Goal: Information Seeking & Learning: Learn about a topic

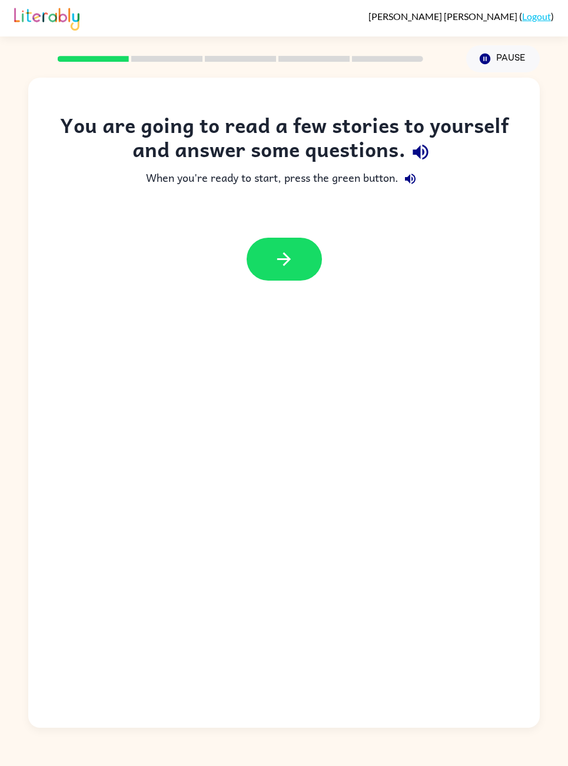
click at [294, 252] on button "button" at bounding box center [283, 259] width 75 height 43
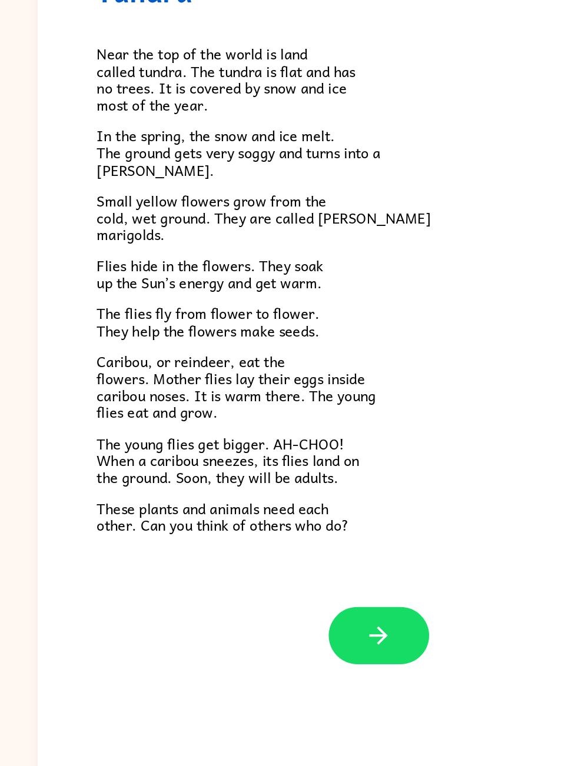
click at [293, 595] on button "button" at bounding box center [283, 616] width 75 height 43
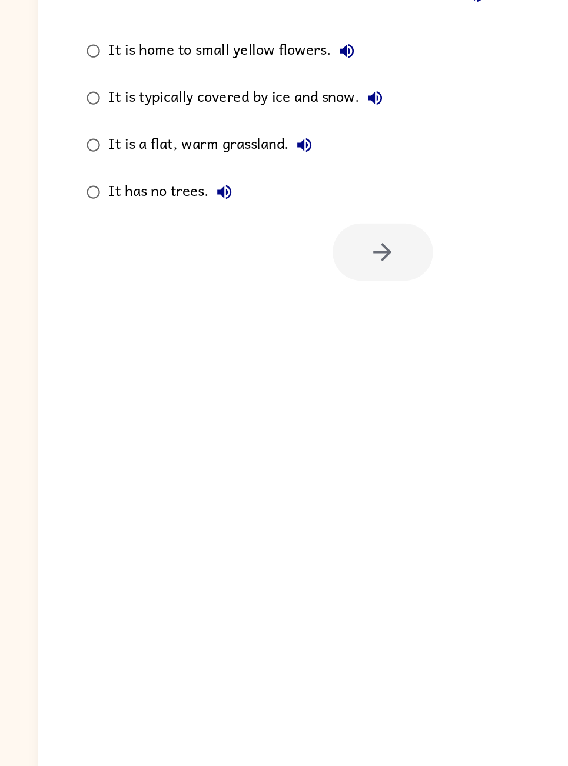
click at [21, 72] on div "1 2 3 4 5 6 Return to story 1 . Which does NOT describe the tundra? It is home …" at bounding box center [284, 399] width 568 height 655
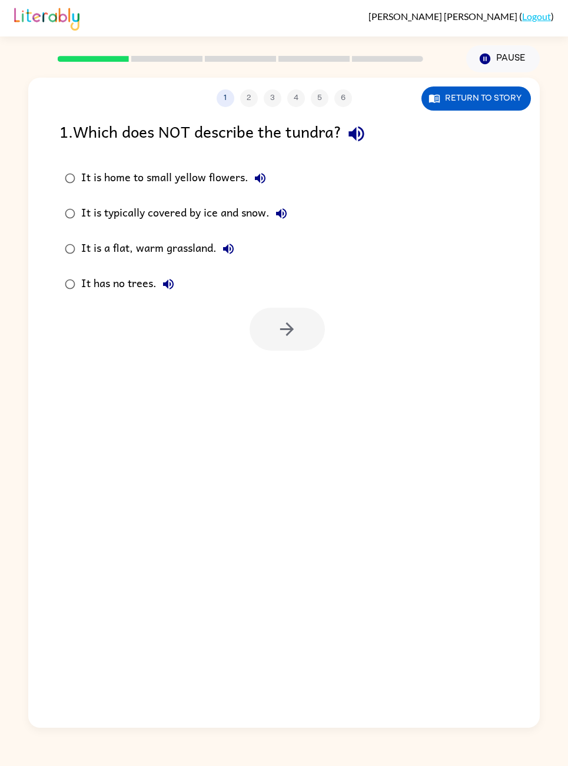
click at [447, 91] on button "Return to story" at bounding box center [475, 98] width 109 height 24
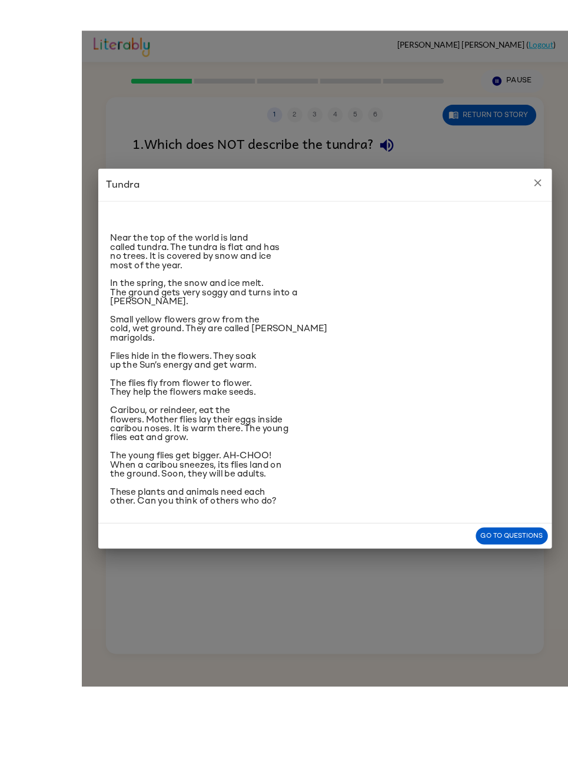
scroll to position [21, 0]
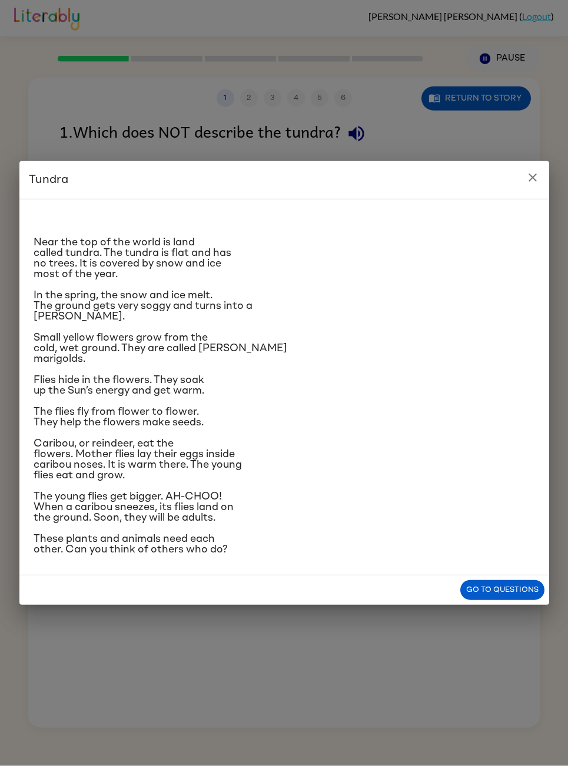
click at [440, 346] on p "Small yellow flowers grow from the cold, wet ground. They are called [PERSON_NA…" at bounding box center [284, 348] width 501 height 32
click at [444, 295] on p "In the spring, the snow and ice melt. The ground gets very soggy and turns into…" at bounding box center [284, 306] width 501 height 32
click at [402, 237] on p "Near the top of the world is land called tundra. The tundra is flat and has no …" at bounding box center [284, 258] width 501 height 42
click at [393, 428] on p "The flies fly from flower to flower. They help the flowers make seeds." at bounding box center [284, 416] width 501 height 21
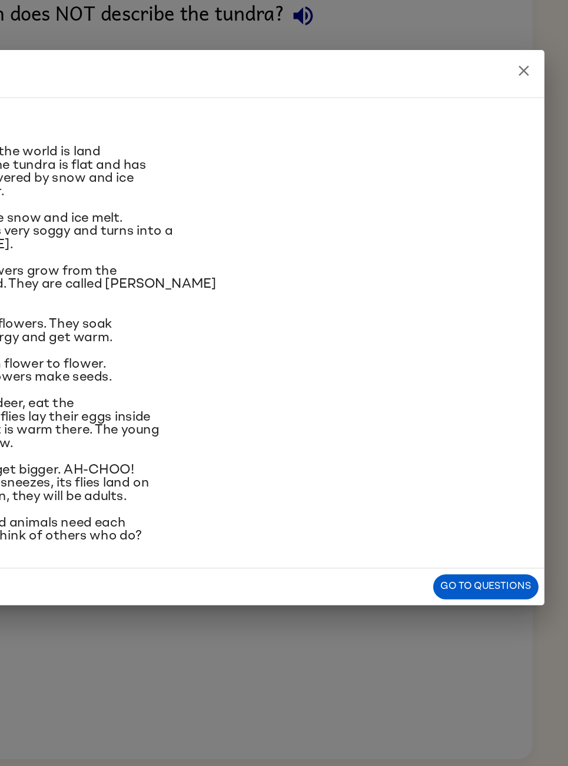
click at [460, 580] on button "Go to questions" at bounding box center [502, 590] width 84 height 21
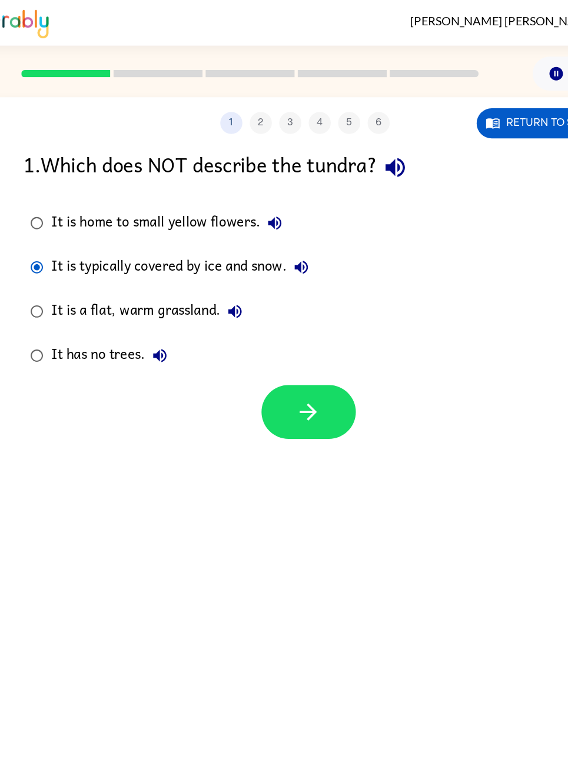
click at [261, 328] on button "button" at bounding box center [286, 329] width 75 height 43
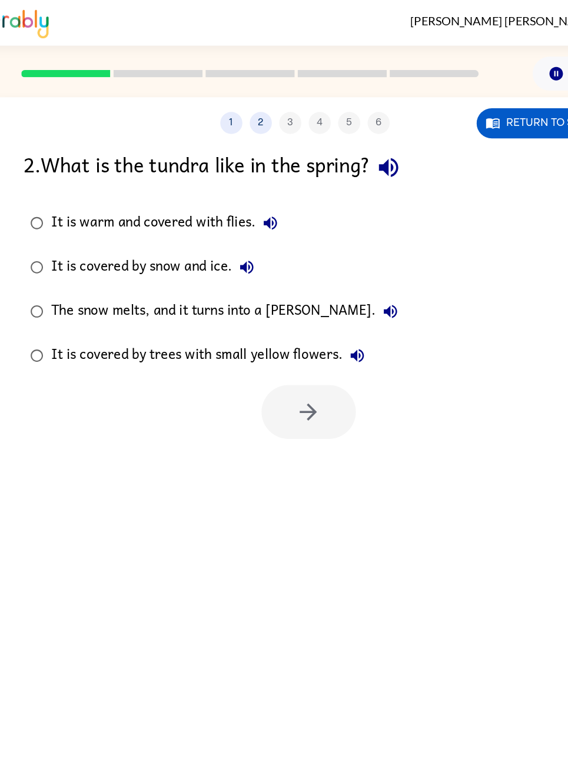
click at [81, 258] on div "The snow melts, and it turns into a [PERSON_NAME]." at bounding box center [222, 249] width 283 height 24
click at [261, 336] on button "button" at bounding box center [286, 329] width 75 height 43
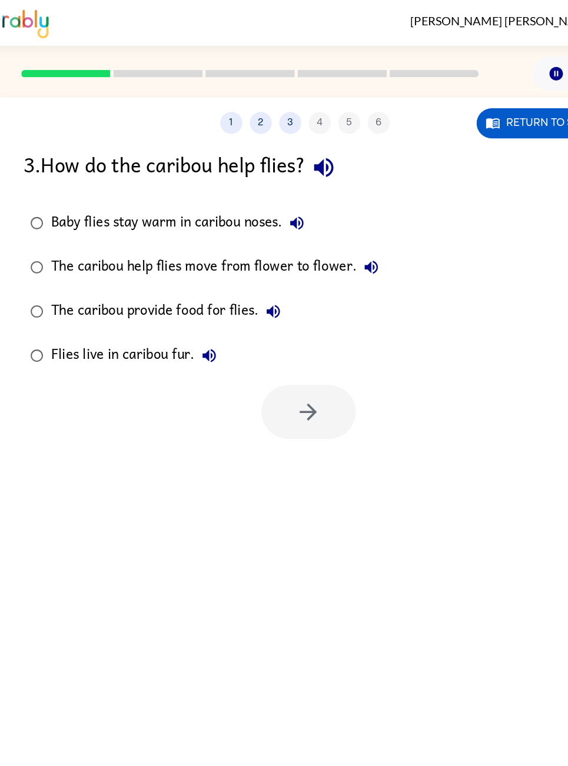
click at [121, 178] on div "Baby flies stay warm in caribou noses." at bounding box center [185, 178] width 208 height 24
click at [276, 339] on icon "button" at bounding box center [286, 329] width 21 height 21
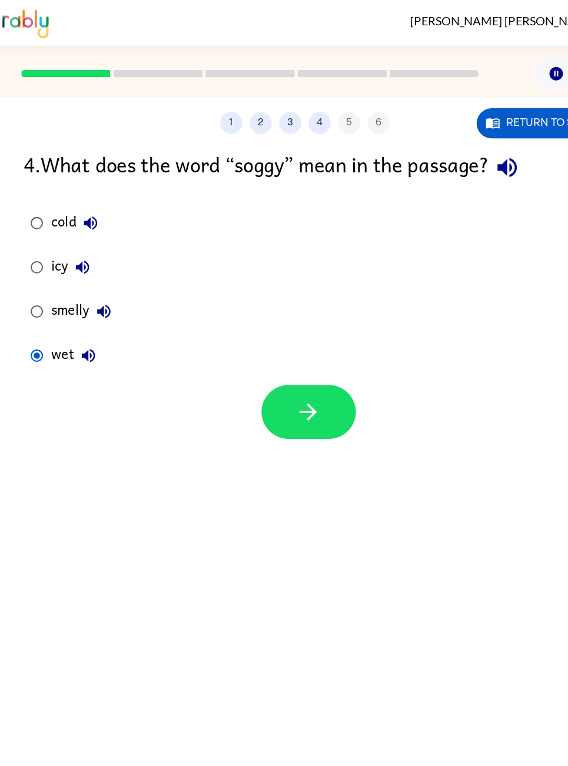
click at [276, 339] on icon "button" at bounding box center [286, 329] width 21 height 21
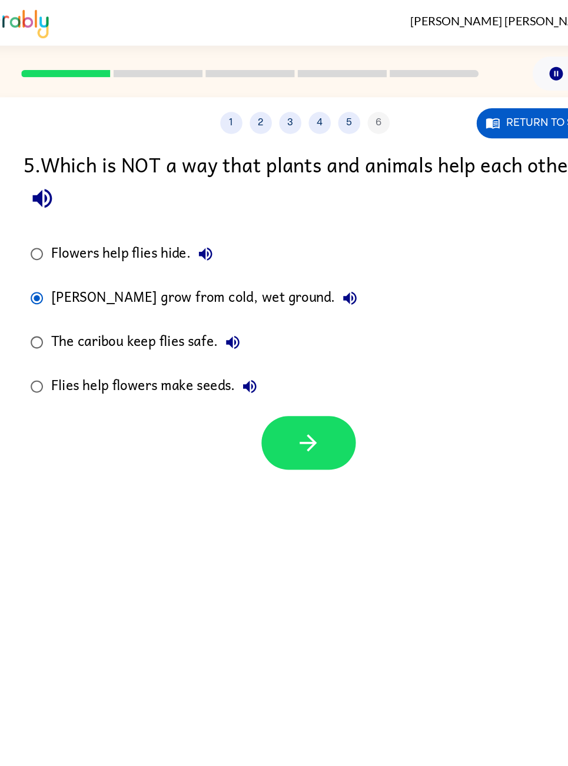
click at [276, 348] on icon "button" at bounding box center [286, 353] width 21 height 21
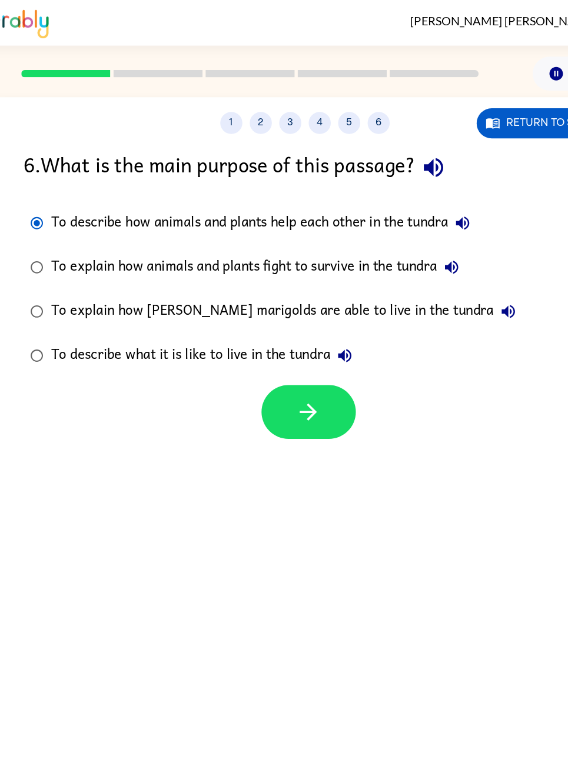
click at [249, 344] on button "button" at bounding box center [286, 329] width 75 height 43
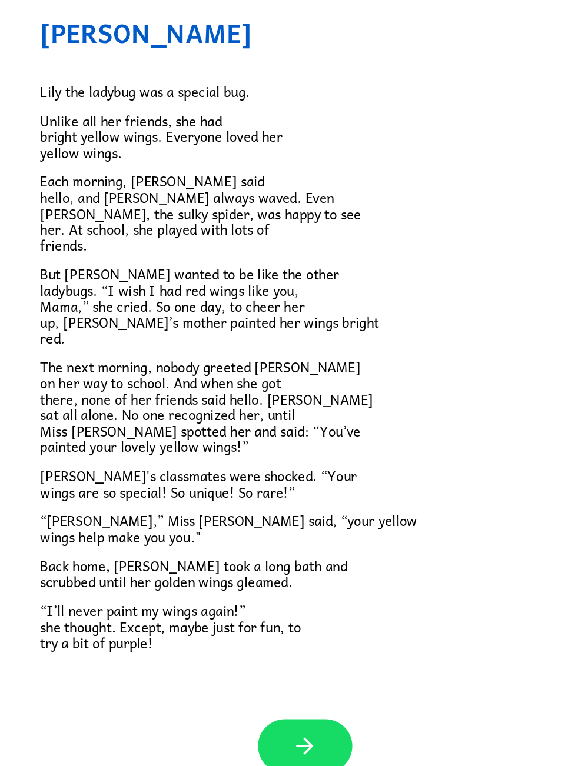
scroll to position [21, 0]
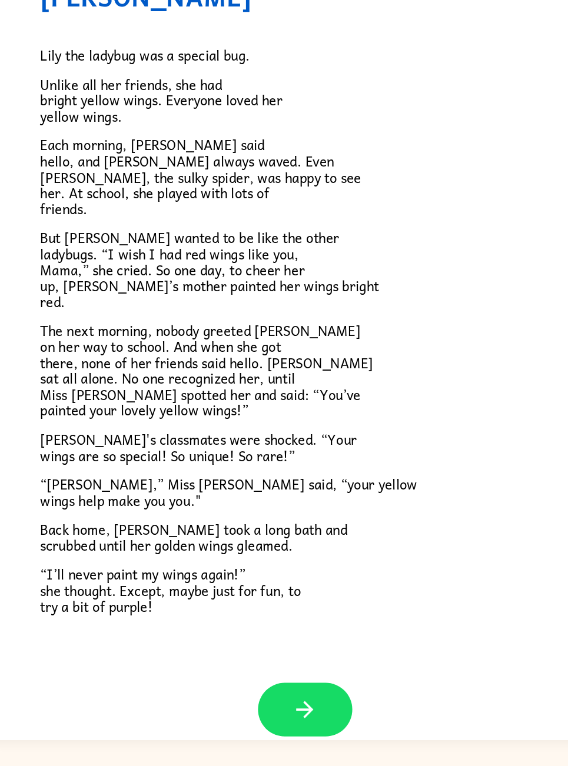
click at [273, 693] on icon "button" at bounding box center [283, 703] width 21 height 21
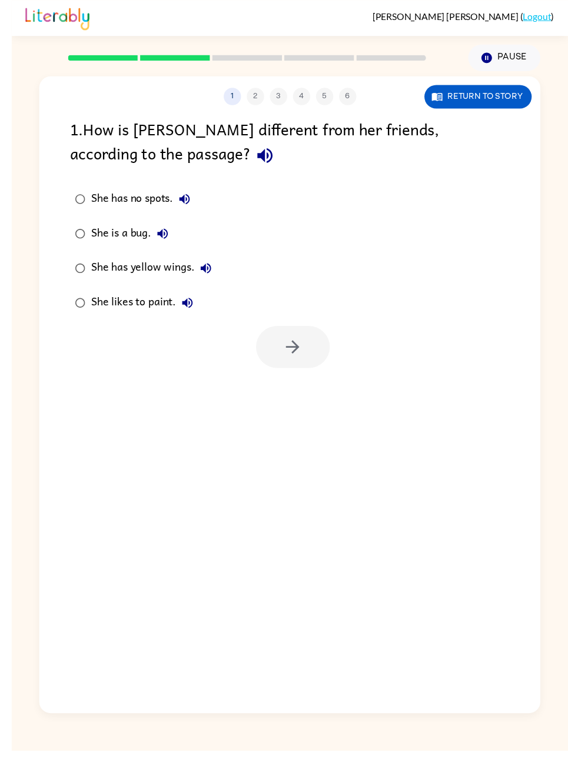
scroll to position [0, 0]
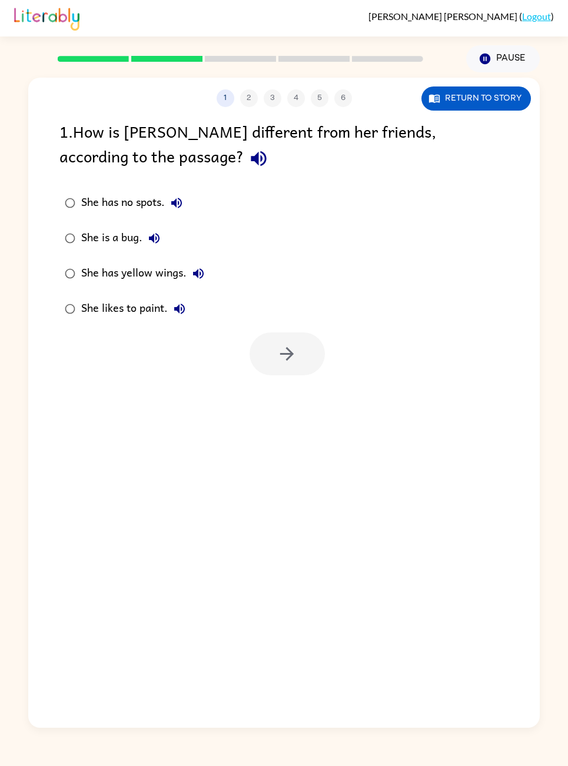
click at [57, 28] on img at bounding box center [46, 18] width 65 height 26
